Goal: Information Seeking & Learning: Compare options

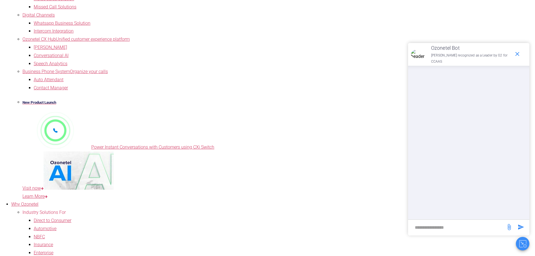
scroll to position [225, 0]
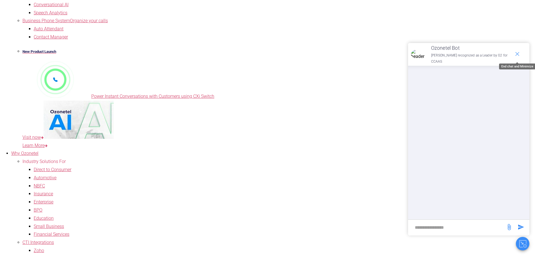
click at [516, 53] on icon "end chat or minimize" at bounding box center [517, 54] width 7 height 7
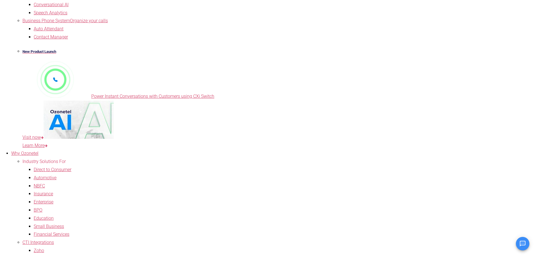
copy td "iLend"
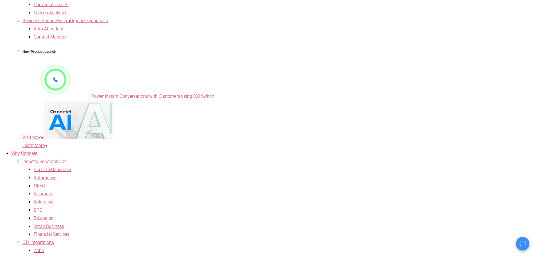
copy td "i2i Funding"
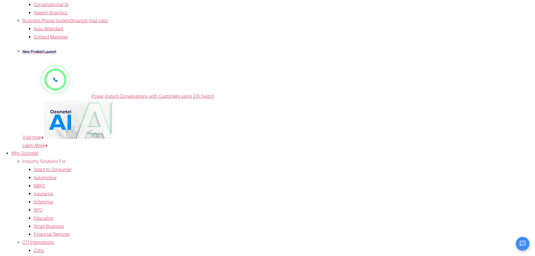
drag, startPoint x: 164, startPoint y: 84, endPoint x: 176, endPoint y: 91, distance: 13.7
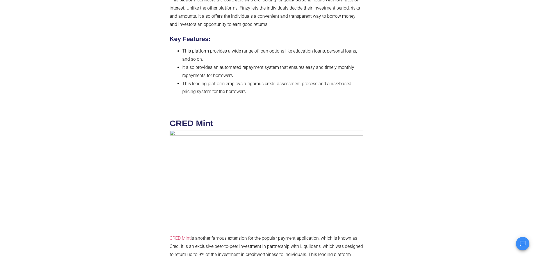
scroll to position [2640, 0]
